Goal: Transaction & Acquisition: Book appointment/travel/reservation

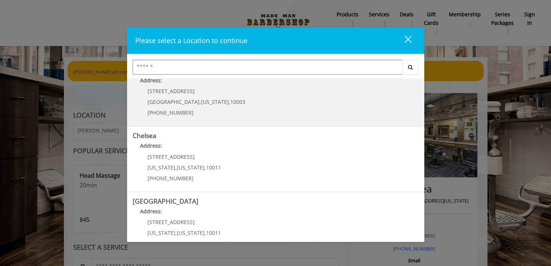
scroll to position [26, 0]
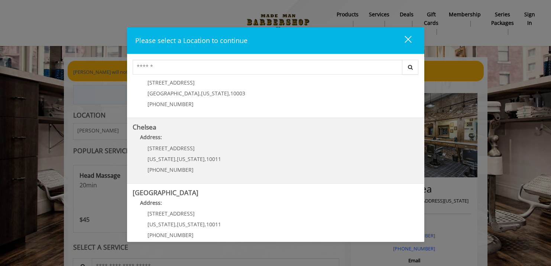
click at [187, 156] on span "New York" at bounding box center [191, 159] width 28 height 7
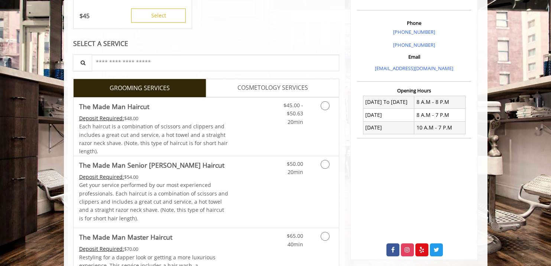
scroll to position [206, 0]
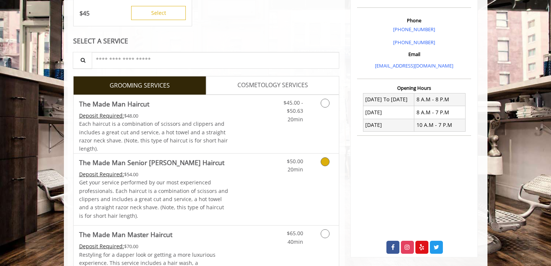
click at [325, 160] on icon "Grooming services" at bounding box center [324, 161] width 9 height 9
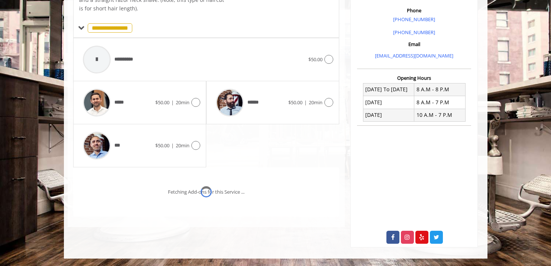
scroll to position [224, 0]
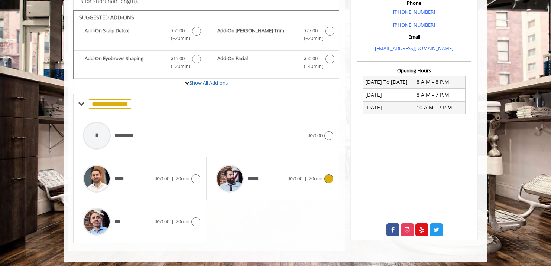
click at [330, 175] on icon at bounding box center [328, 178] width 9 height 9
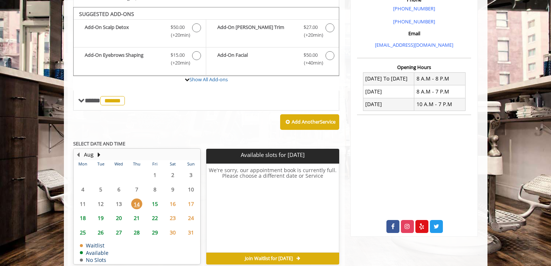
scroll to position [232, 0]
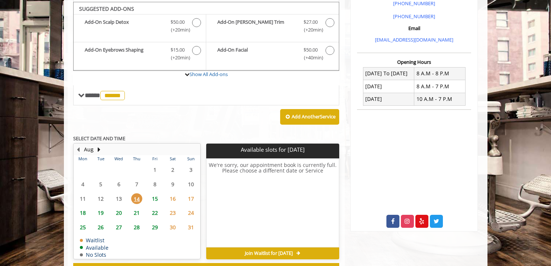
click at [137, 210] on span "21" at bounding box center [136, 213] width 11 height 11
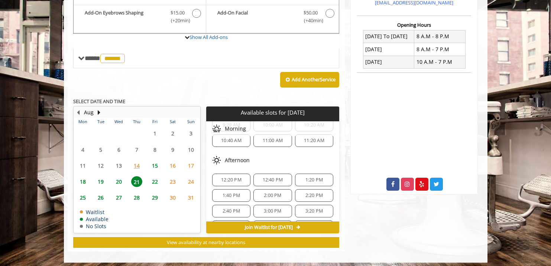
scroll to position [45, 0]
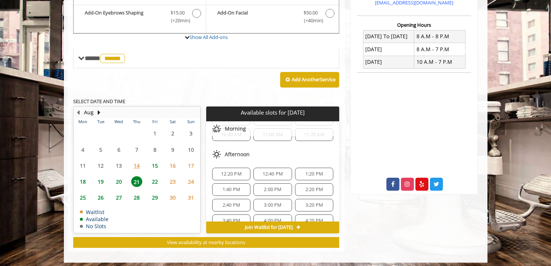
click at [307, 171] on span "1:20 PM" at bounding box center [313, 174] width 17 height 6
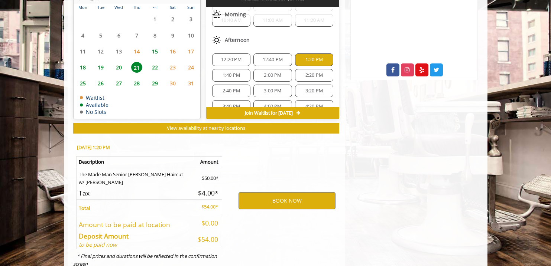
scroll to position [402, 0]
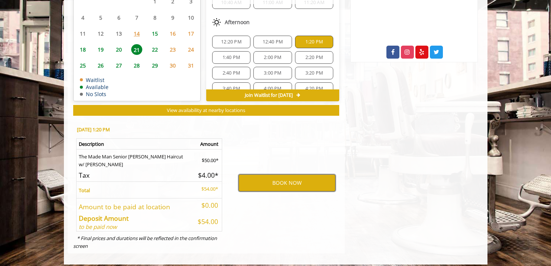
click at [287, 176] on button "BOOK NOW" at bounding box center [286, 182] width 97 height 17
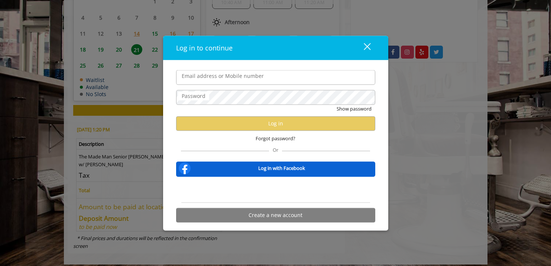
click at [275, 190] on div "Sign in with Google. Opens in new tab" at bounding box center [275, 190] width 68 height 16
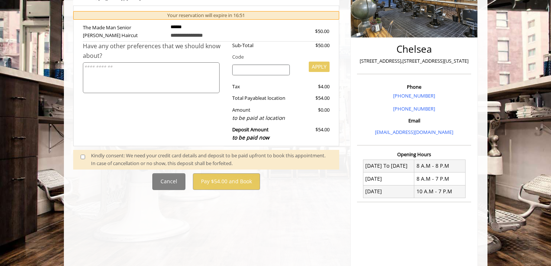
scroll to position [140, 0]
click at [134, 151] on div "Kindly consent: We need your credit card details and deposit to be paid upfront…" at bounding box center [211, 159] width 241 height 16
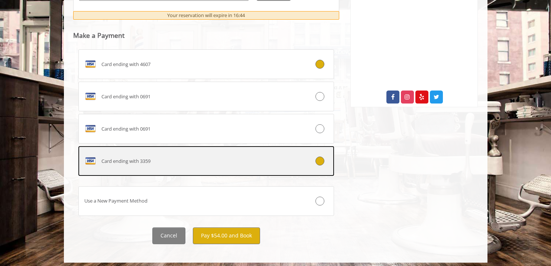
scroll to position [356, 0]
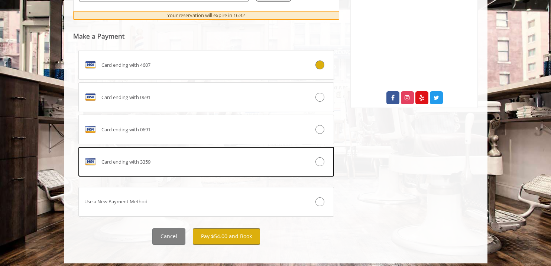
click at [204, 231] on button "Pay $54.00 and Book" at bounding box center [226, 236] width 67 height 17
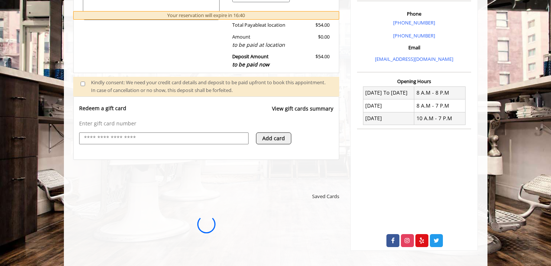
scroll to position [0, 0]
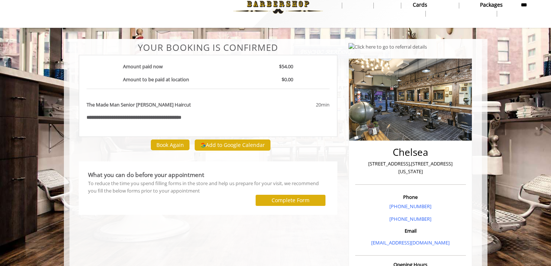
scroll to position [23, 0]
